Goal: Task Accomplishment & Management: Manage account settings

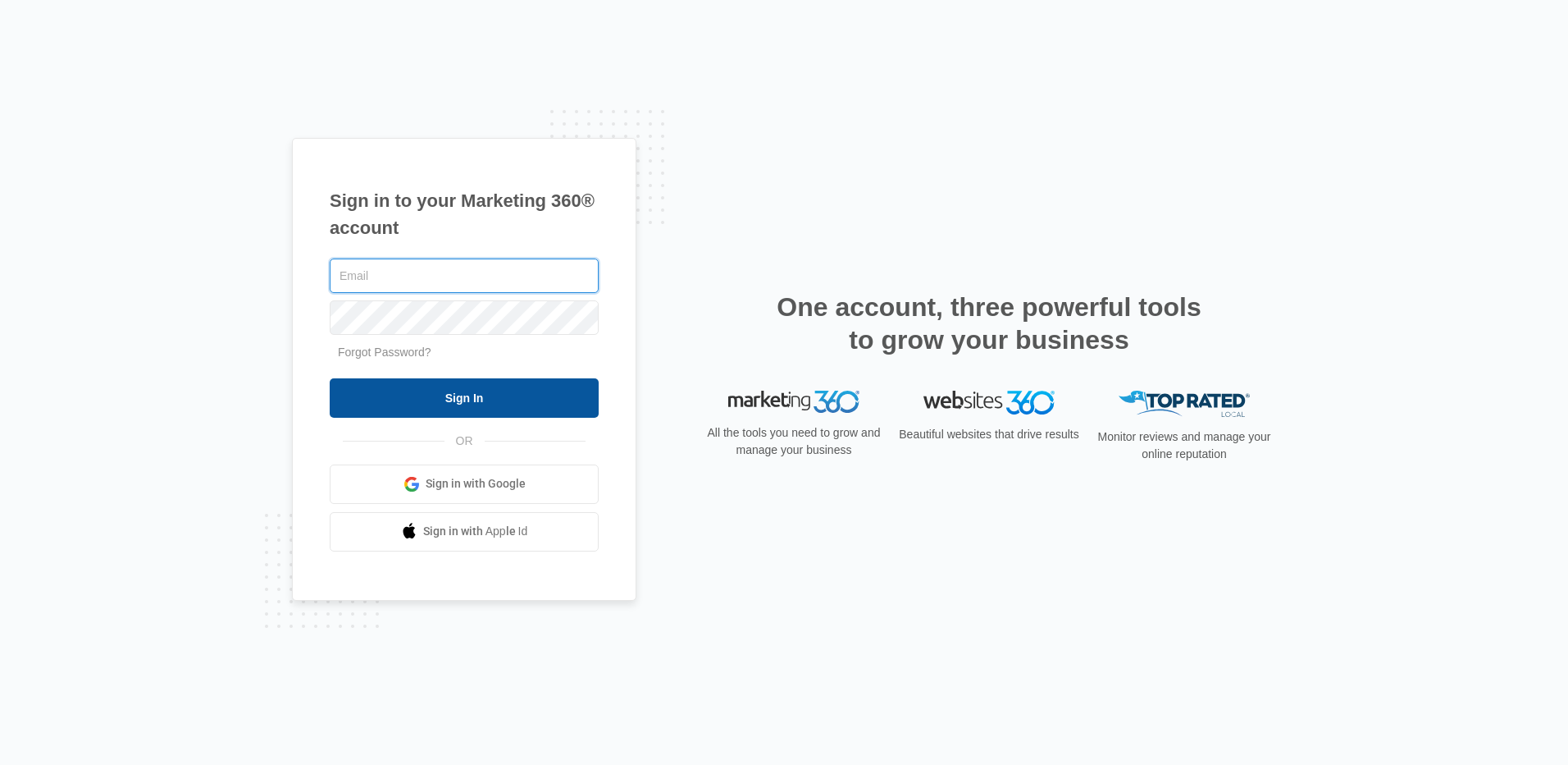
type input "[EMAIL_ADDRESS][DOMAIN_NAME]"
click at [481, 392] on input "Sign In" at bounding box center [464, 398] width 269 height 40
